Goal: Find specific page/section: Find specific page/section

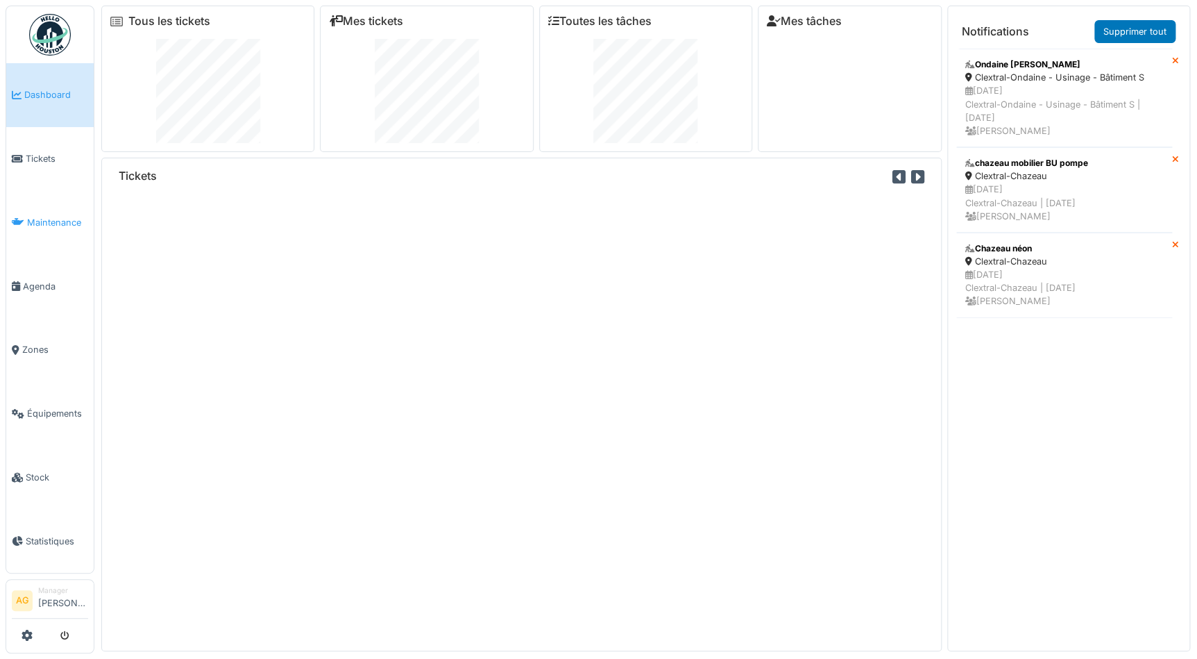
click at [48, 216] on span "Maintenance" at bounding box center [57, 222] width 61 height 13
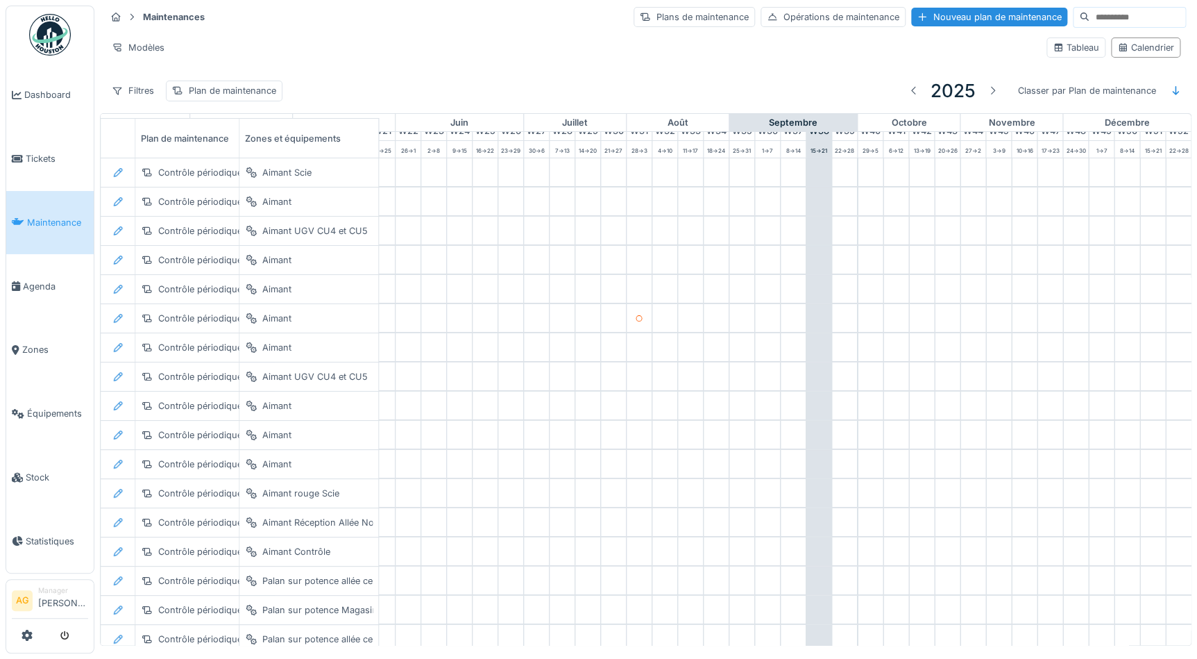
scroll to position [0, 577]
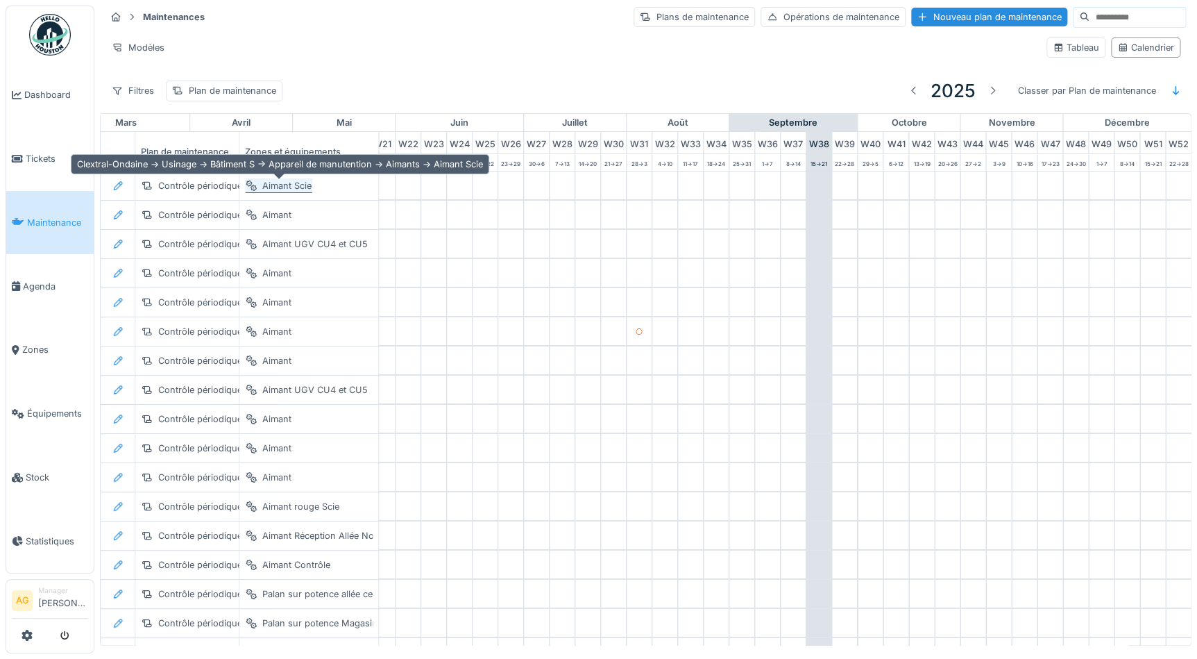
click at [272, 192] on div "Aimant Scie" at bounding box center [286, 185] width 49 height 13
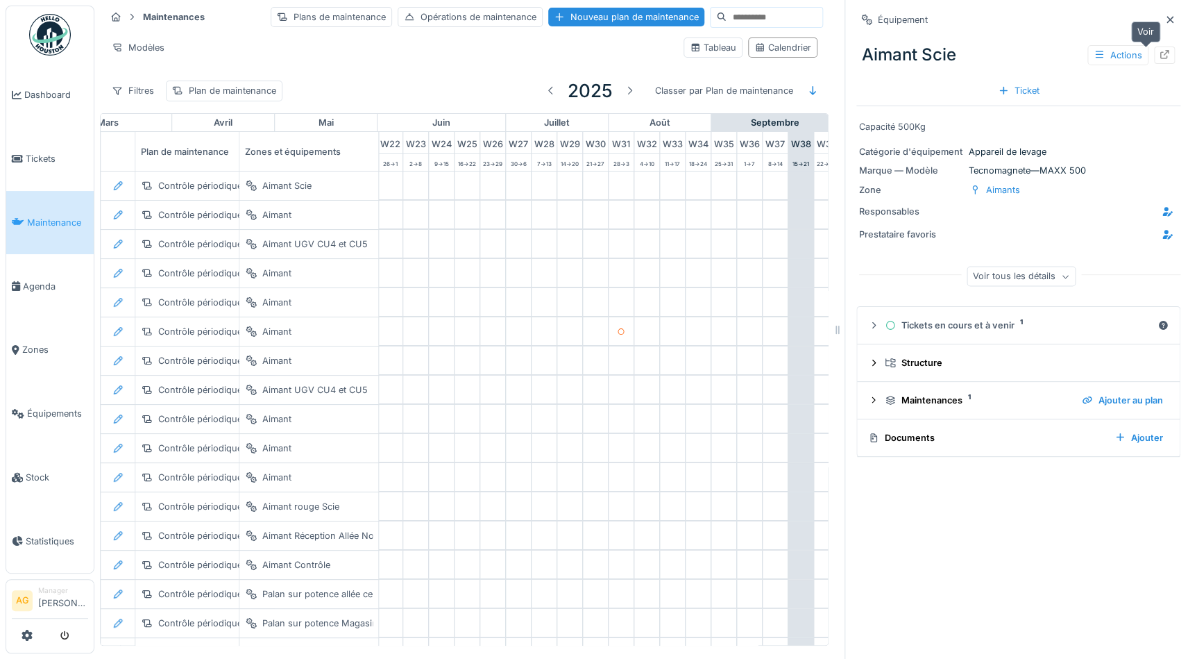
click at [1154, 62] on div at bounding box center [1164, 55] width 21 height 17
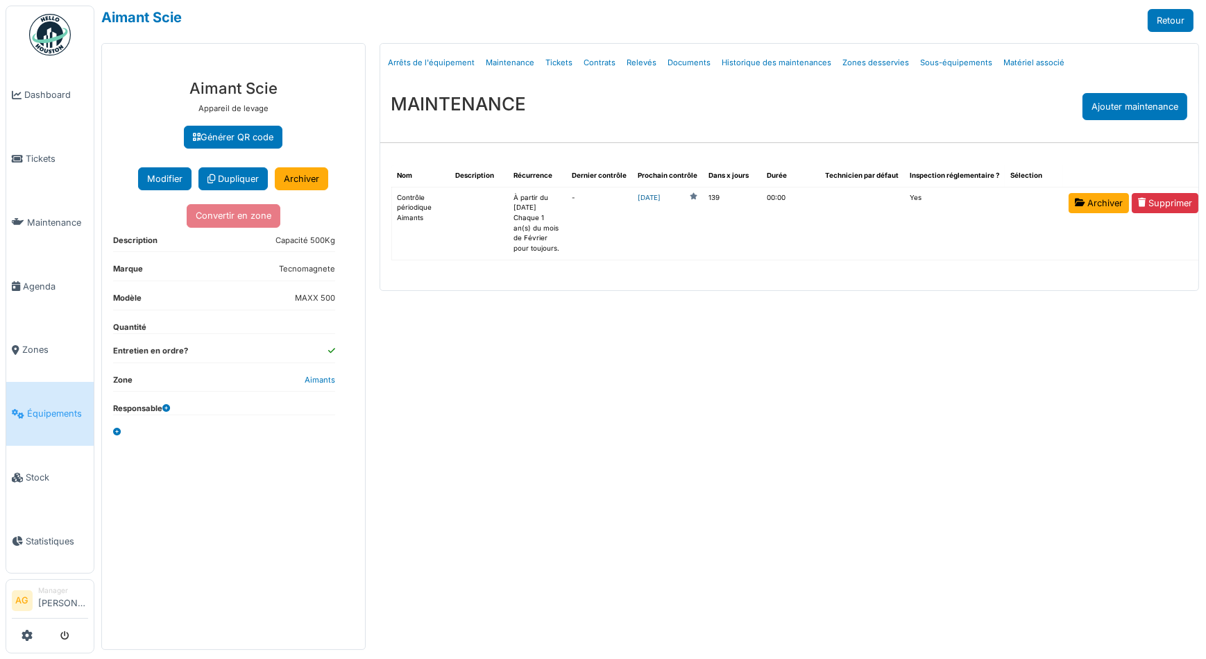
click at [653, 198] on link "2026-02-01" at bounding box center [649, 198] width 23 height 10
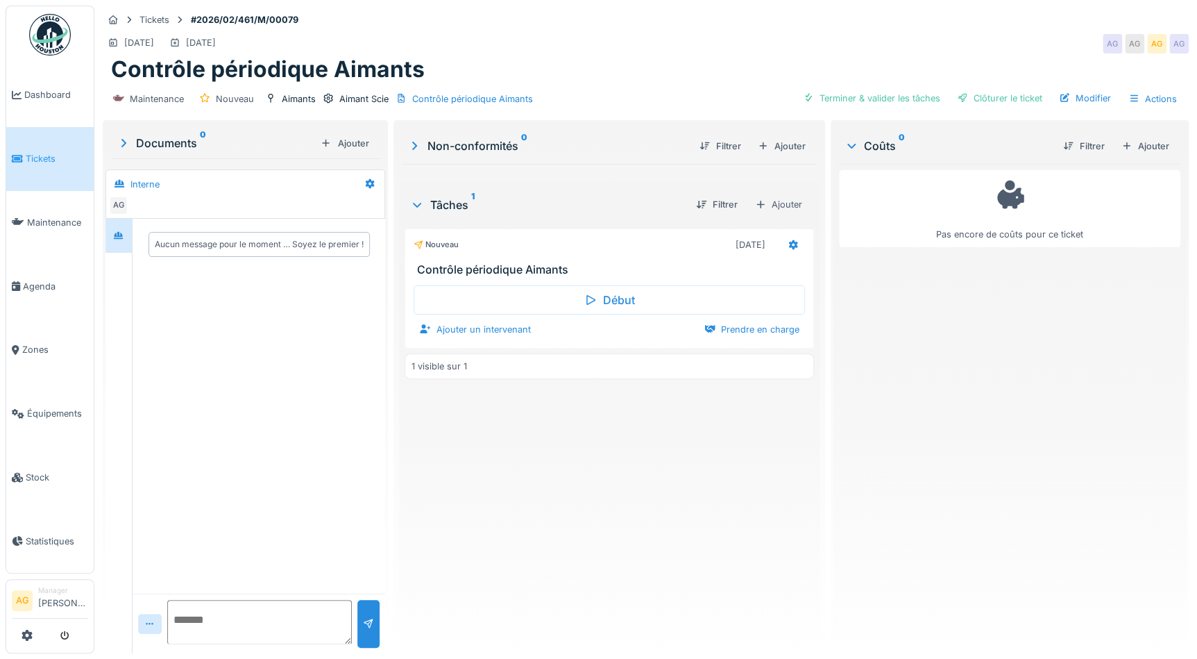
scroll to position [9, 0]
click at [411, 140] on icon at bounding box center [414, 145] width 14 height 11
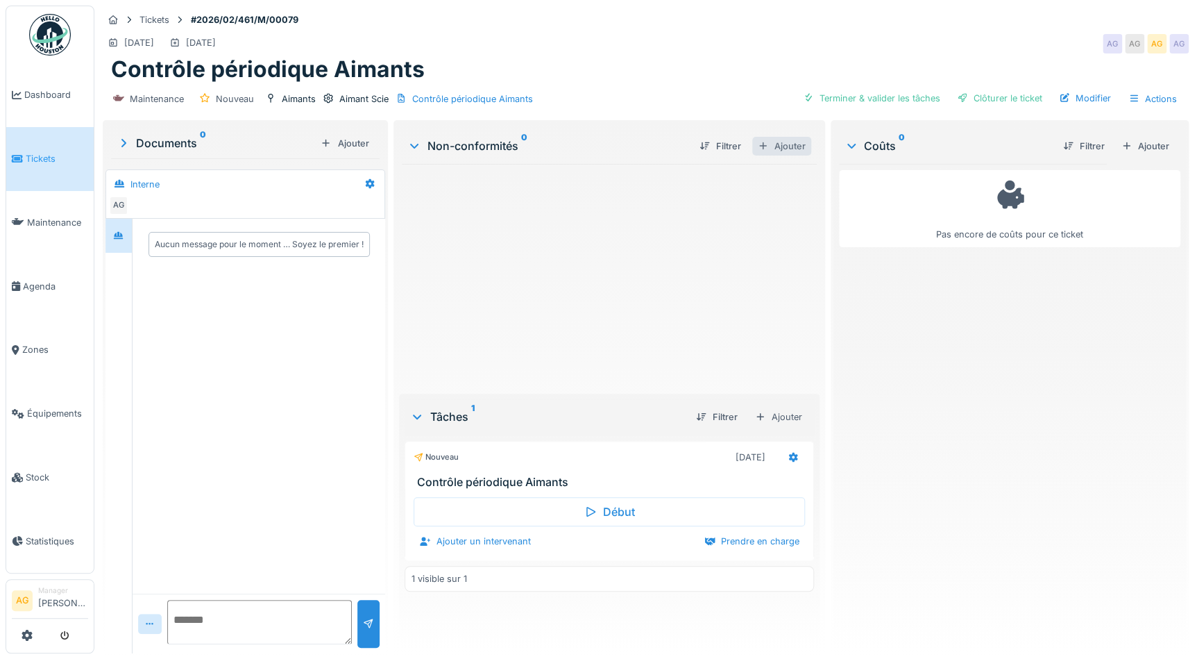
click at [791, 137] on div "Ajouter" at bounding box center [781, 146] width 59 height 19
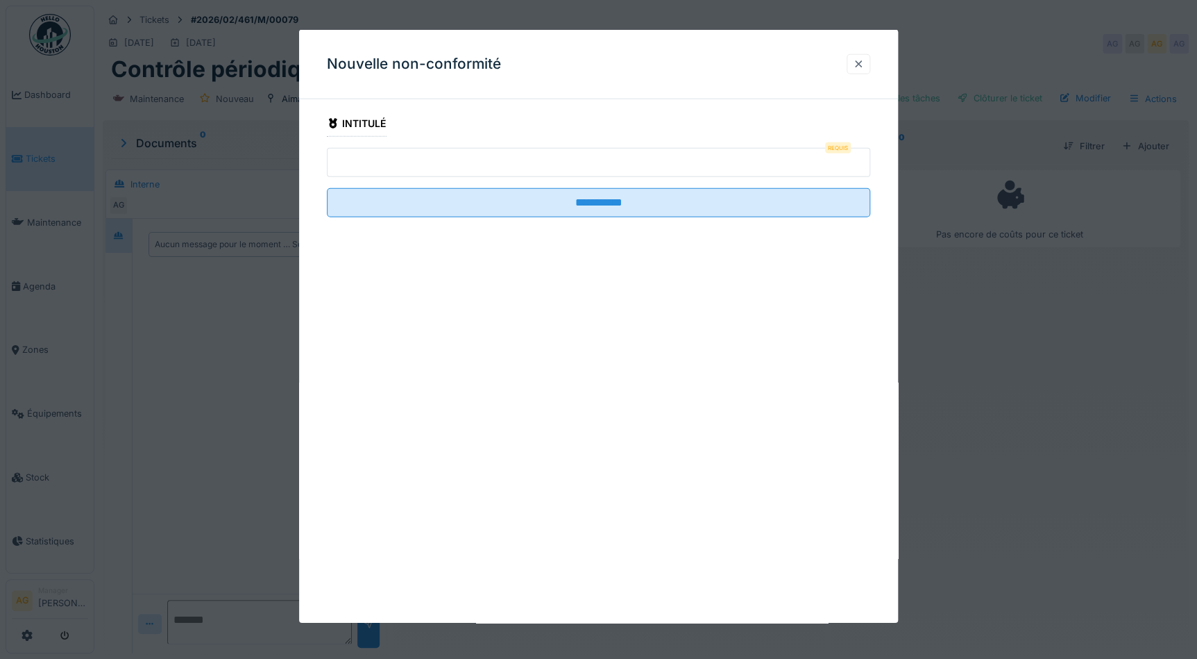
click at [856, 62] on div at bounding box center [859, 64] width 24 height 20
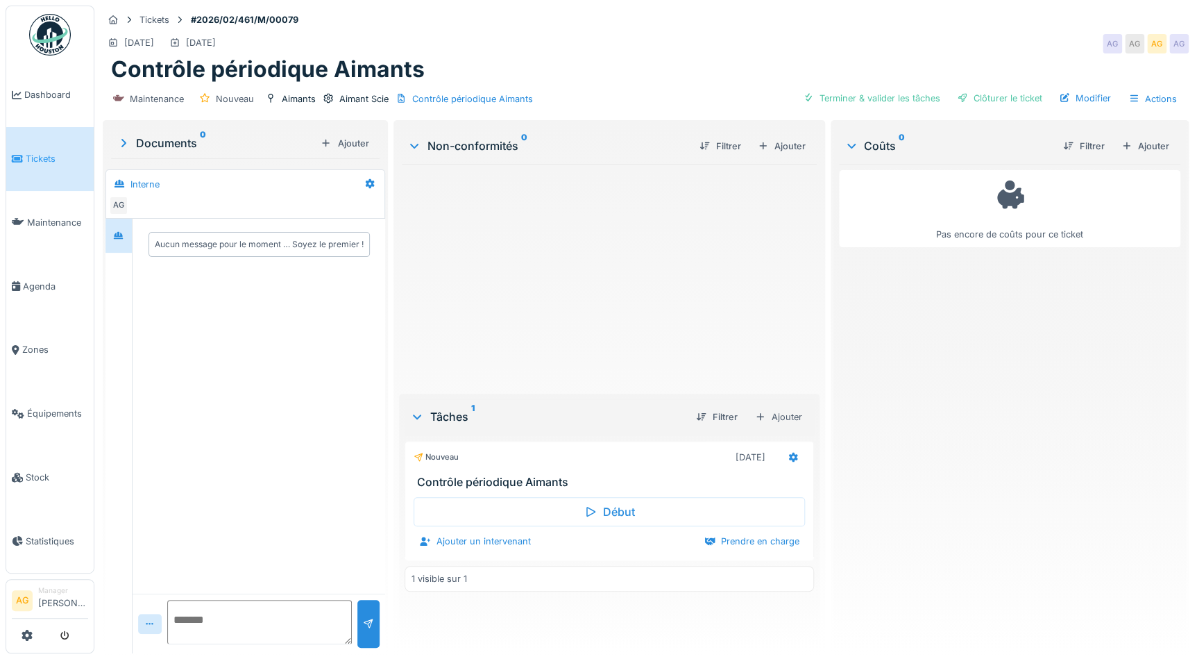
scroll to position [0, 0]
click at [413, 144] on icon at bounding box center [414, 146] width 11 height 14
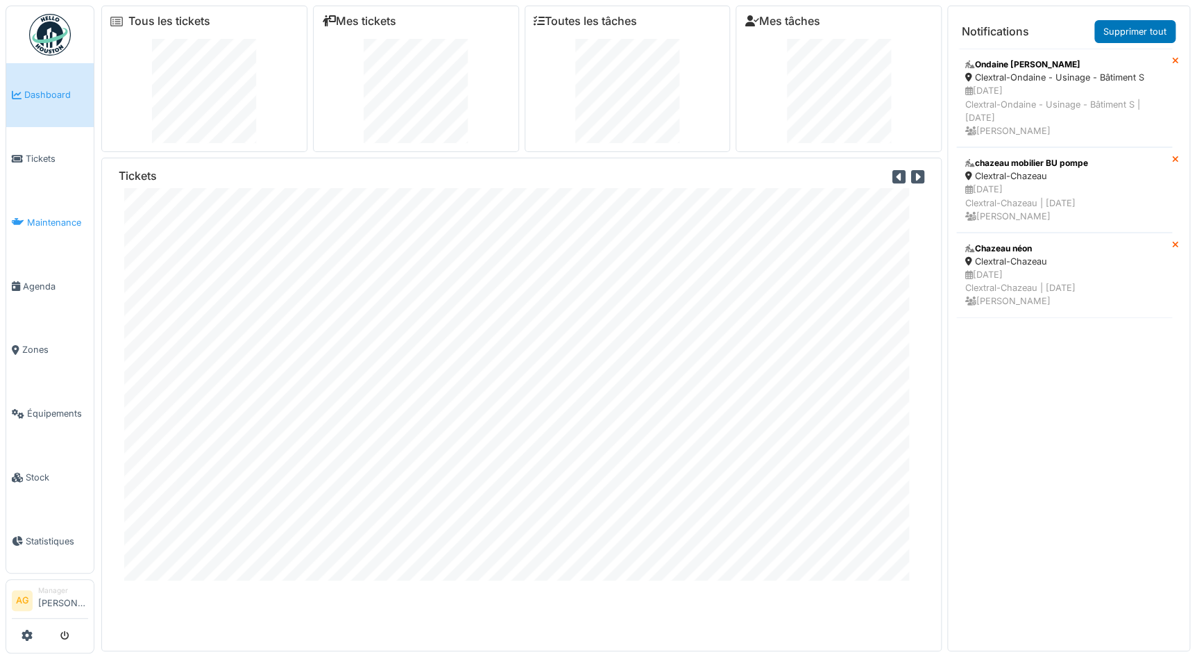
click at [44, 217] on span "Maintenance" at bounding box center [57, 222] width 61 height 13
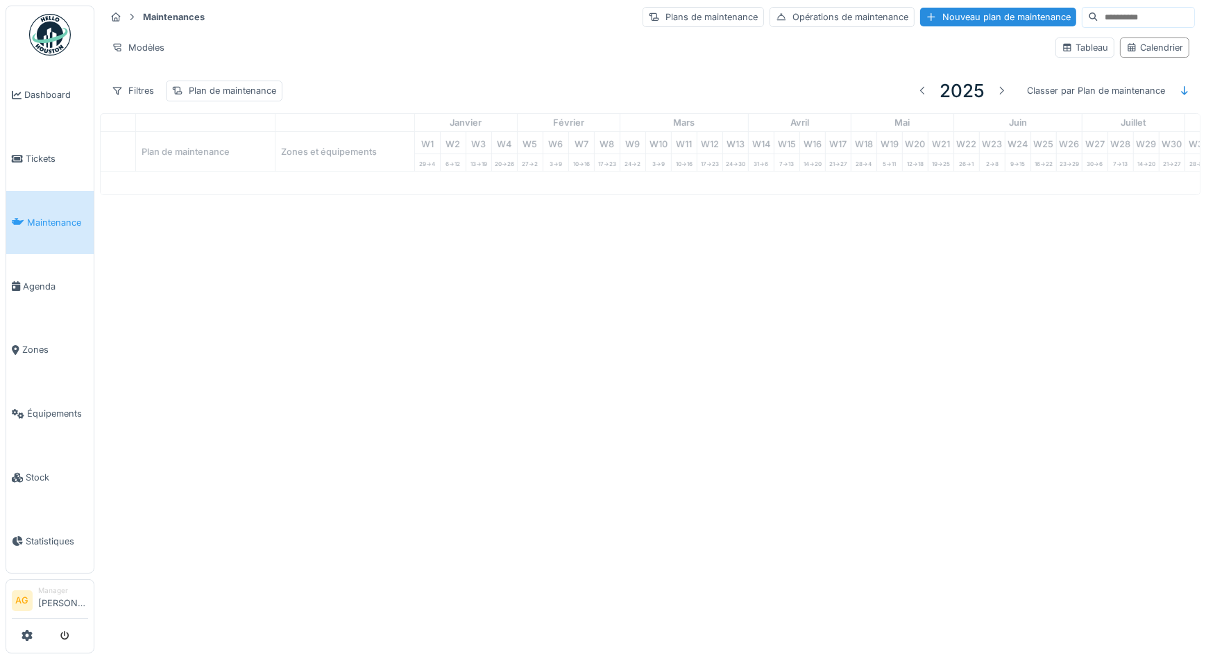
click at [44, 156] on div at bounding box center [603, 329] width 1206 height 659
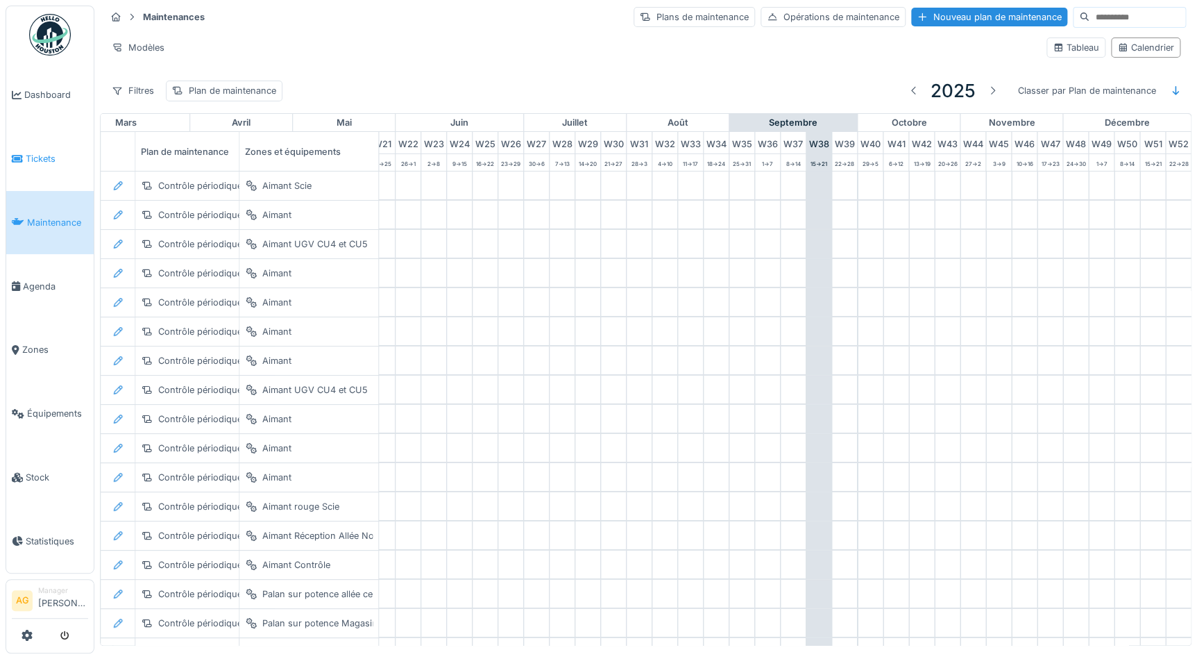
scroll to position [0, 577]
click at [40, 162] on span "Tickets" at bounding box center [57, 158] width 62 height 13
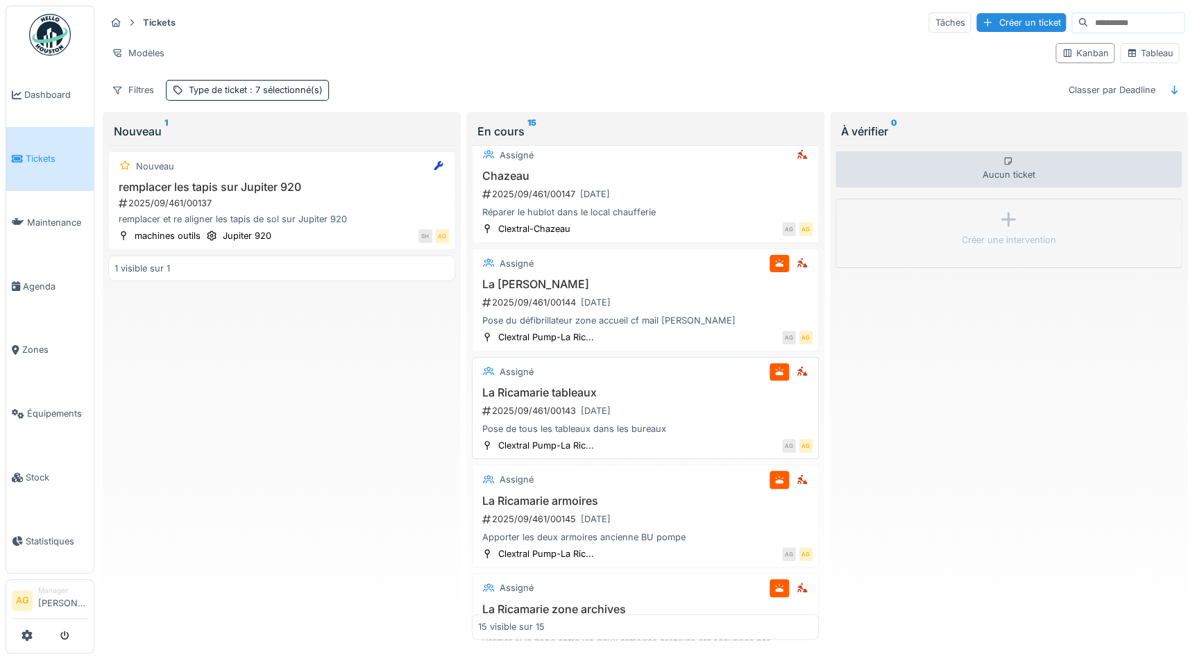
scroll to position [568, 0]
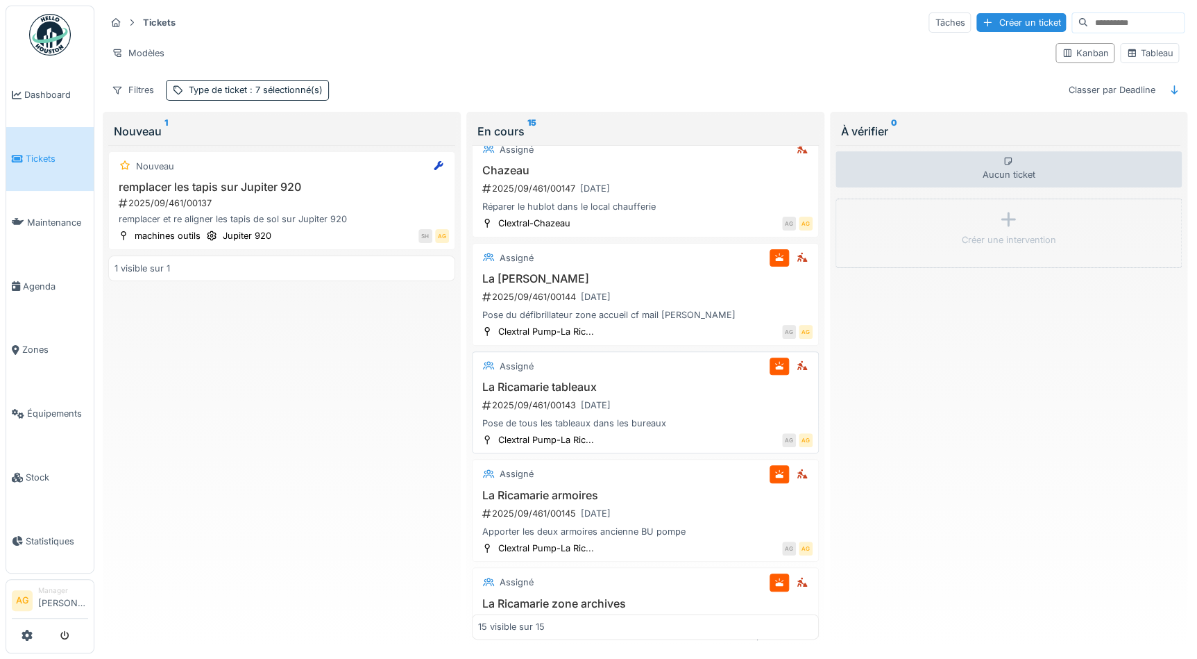
click at [734, 391] on h3 "La Ricamarie tableaux" at bounding box center [645, 386] width 335 height 13
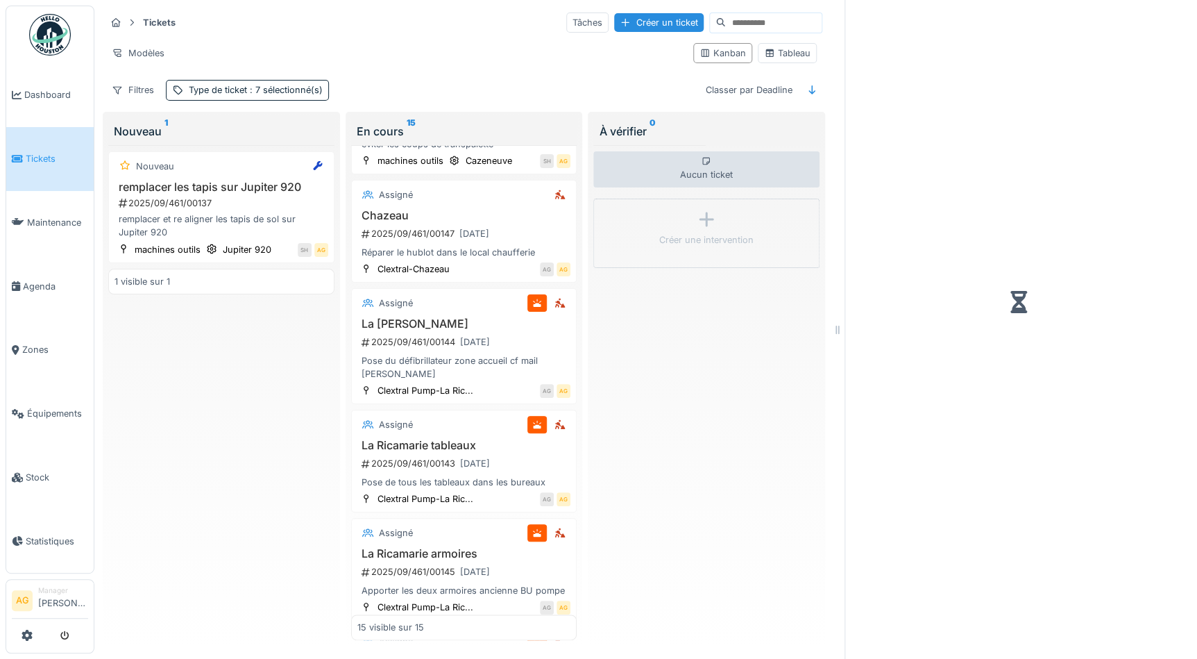
scroll to position [626, 0]
